Goal: Understand process/instructions: Learn how to perform a task or action

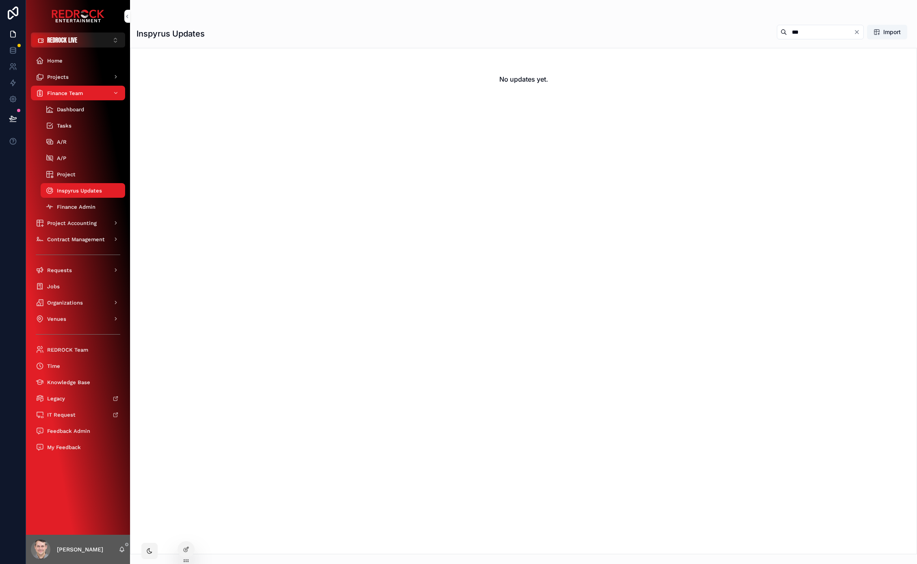
drag, startPoint x: 212, startPoint y: 178, endPoint x: 184, endPoint y: 149, distance: 41.1
click at [856, 34] on icon "Clear" at bounding box center [857, 32] width 7 height 7
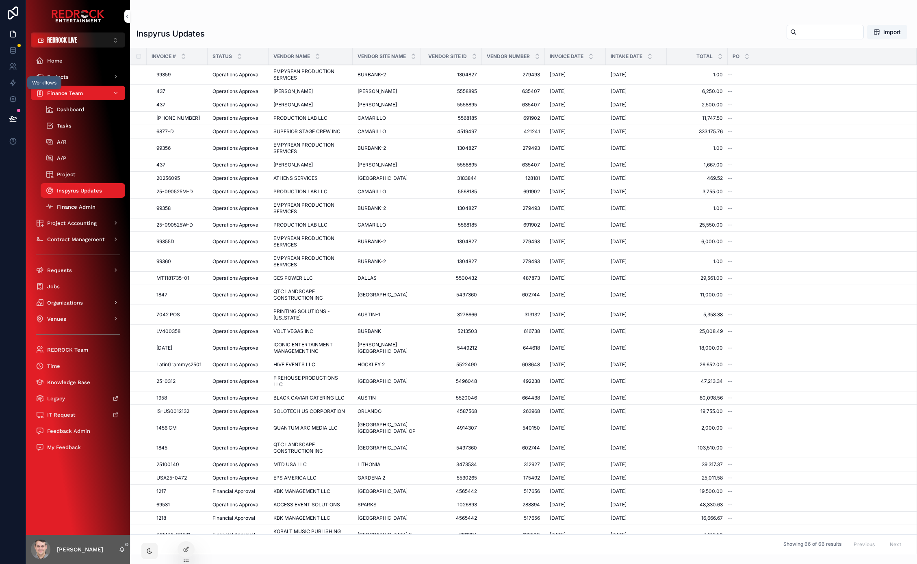
click at [14, 81] on icon at bounding box center [13, 83] width 8 height 8
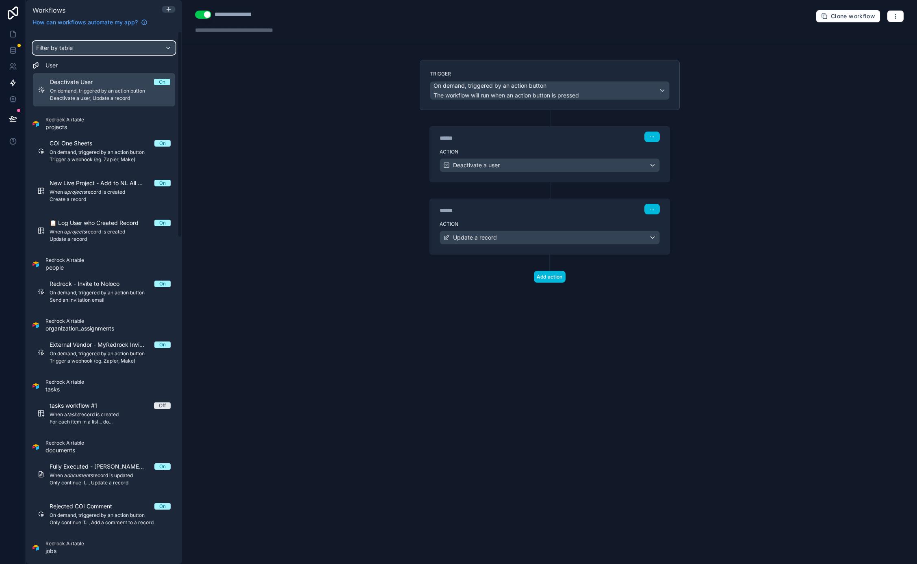
click at [89, 50] on div "Filter by table" at bounding box center [104, 47] width 142 height 13
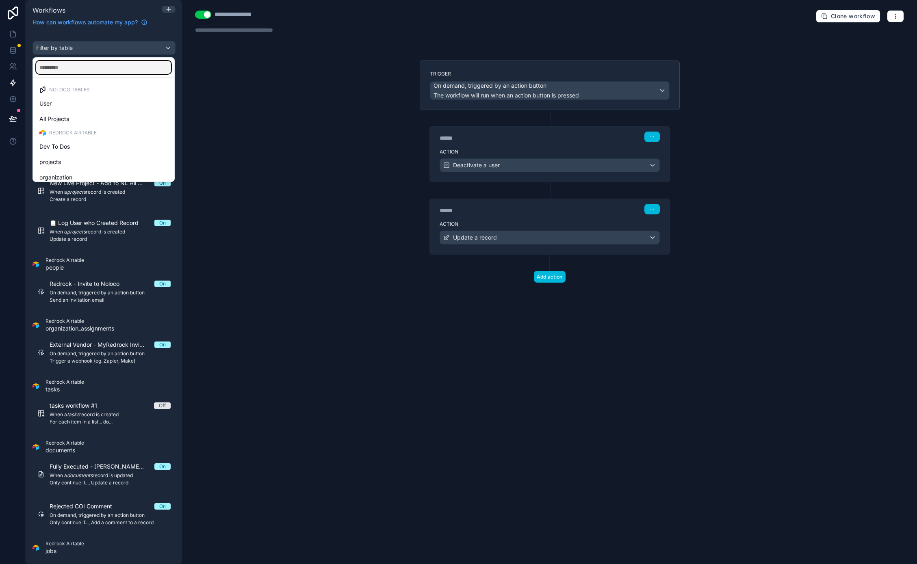
click at [78, 62] on input "text" at bounding box center [103, 67] width 135 height 13
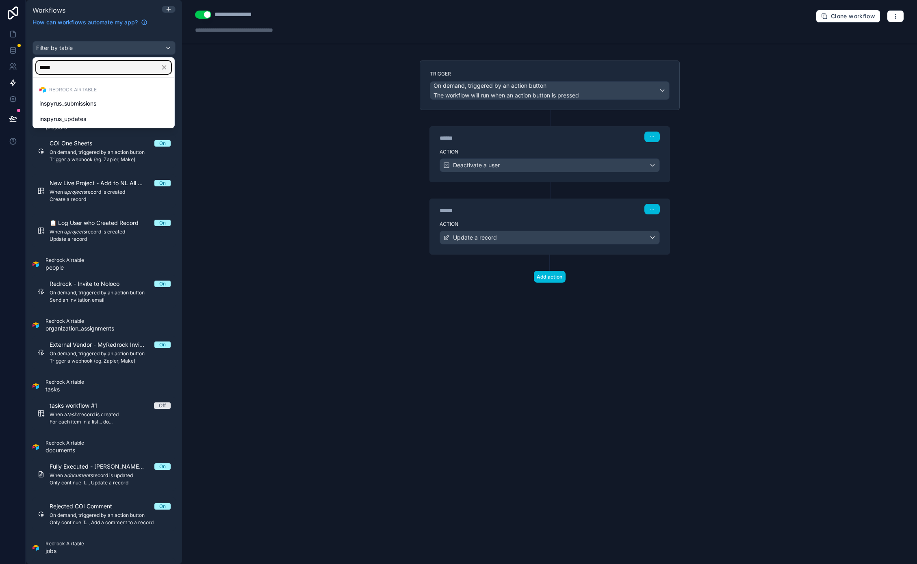
type input "*****"
click at [74, 118] on span "inspyrus_updates" at bounding box center [62, 119] width 47 height 10
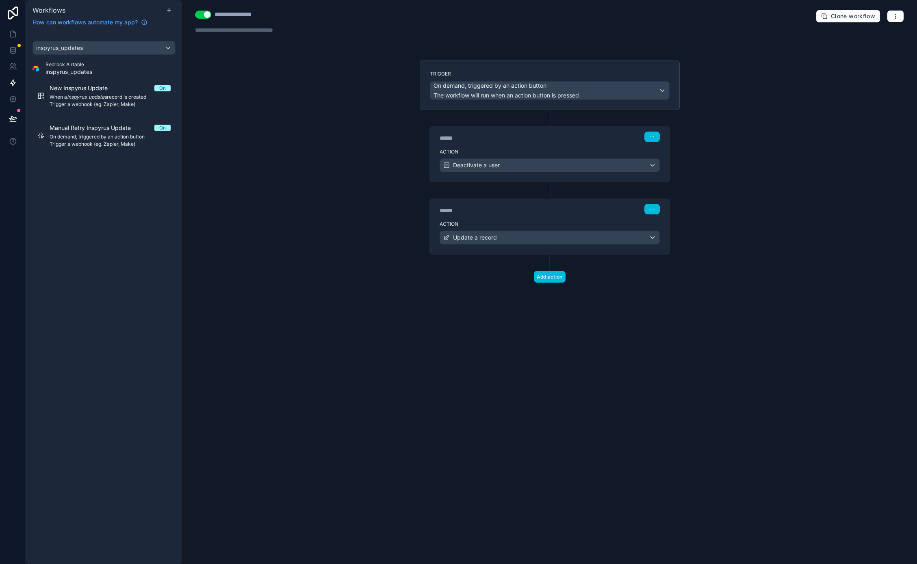
click at [109, 96] on span "When a inspyrus_updates record is created" at bounding box center [110, 97] width 121 height 7
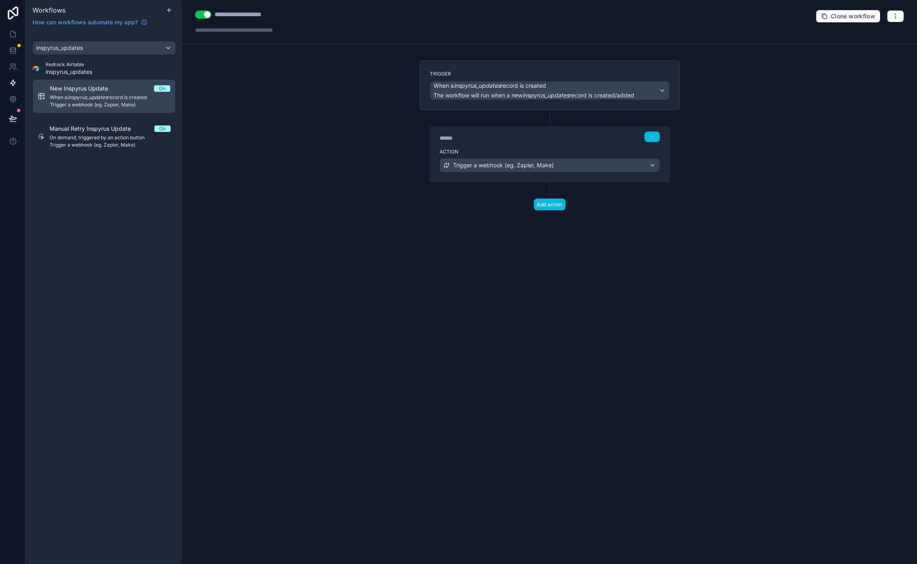
click at [474, 147] on div "Action Trigger a webhook (eg. Zapier, Make)" at bounding box center [550, 163] width 240 height 37
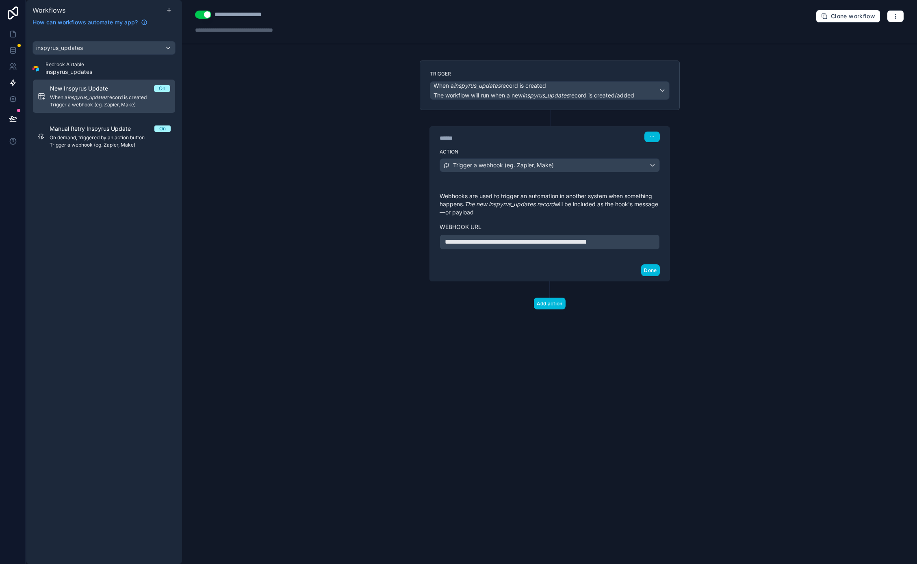
drag, startPoint x: 261, startPoint y: 185, endPoint x: 246, endPoint y: 147, distance: 40.7
drag, startPoint x: 244, startPoint y: 145, endPoint x: 233, endPoint y: 128, distance: 20.0
click at [233, 128] on div "**********" at bounding box center [549, 282] width 735 height 564
